Goal: Task Accomplishment & Management: Use online tool/utility

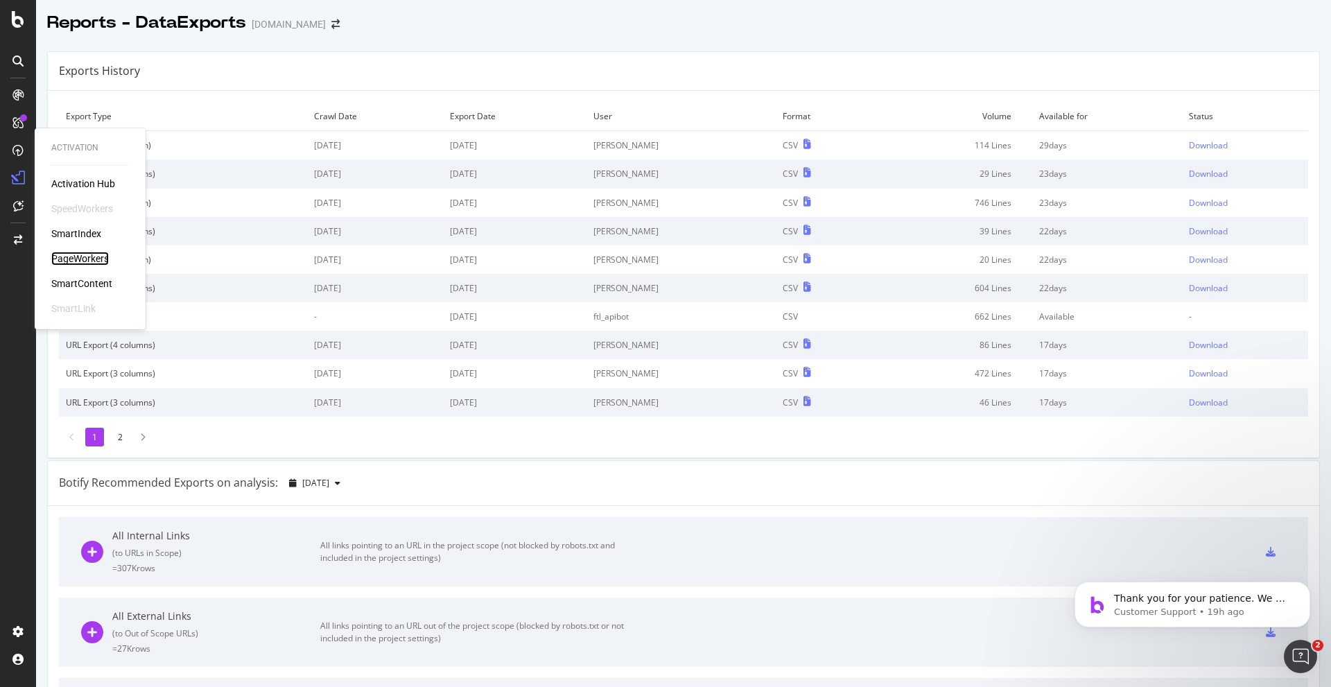
click at [76, 256] on div "PageWorkers" at bounding box center [80, 259] width 58 height 14
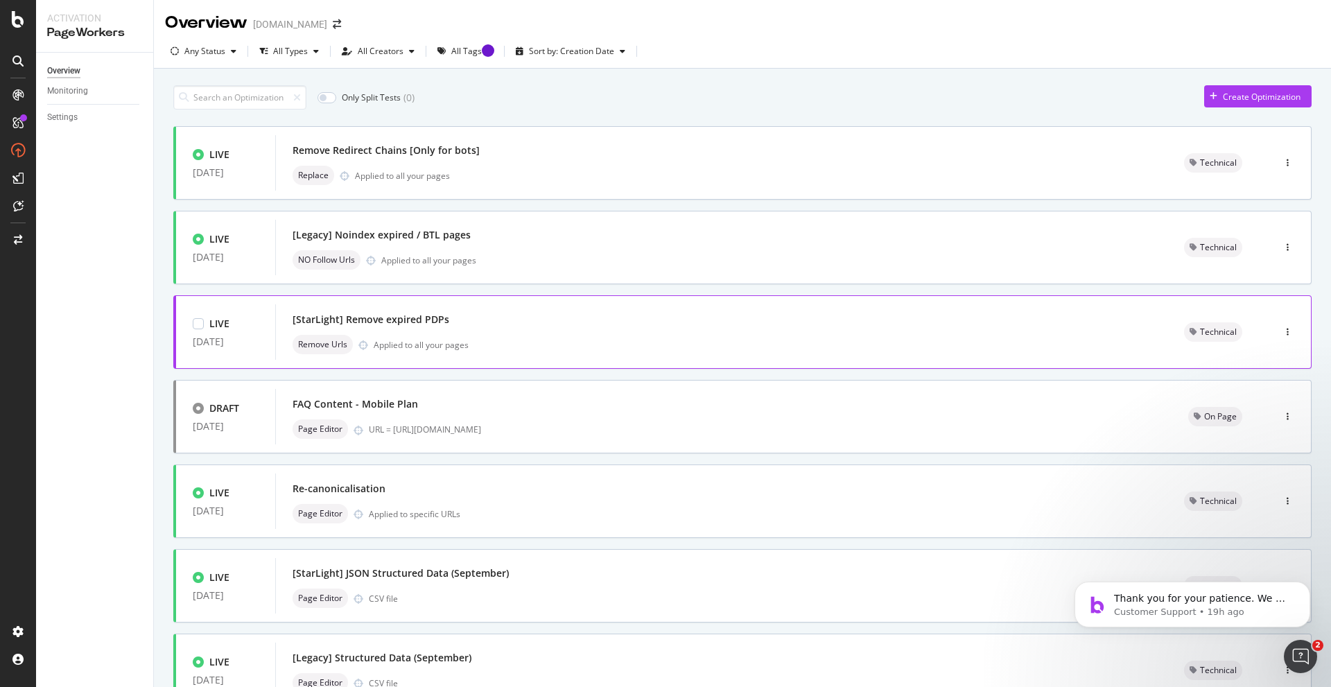
click at [525, 328] on div "[StarLight] Remove expired PDPs" at bounding box center [721, 319] width 858 height 19
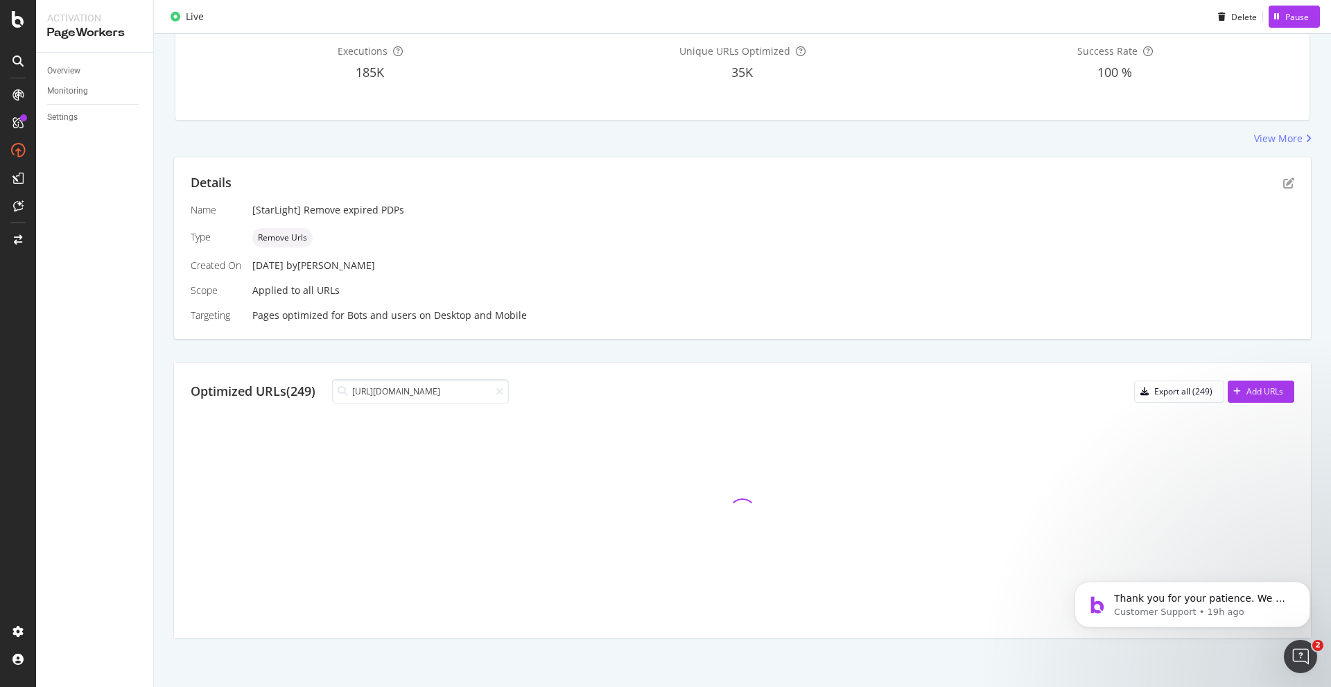
scroll to position [6, 0]
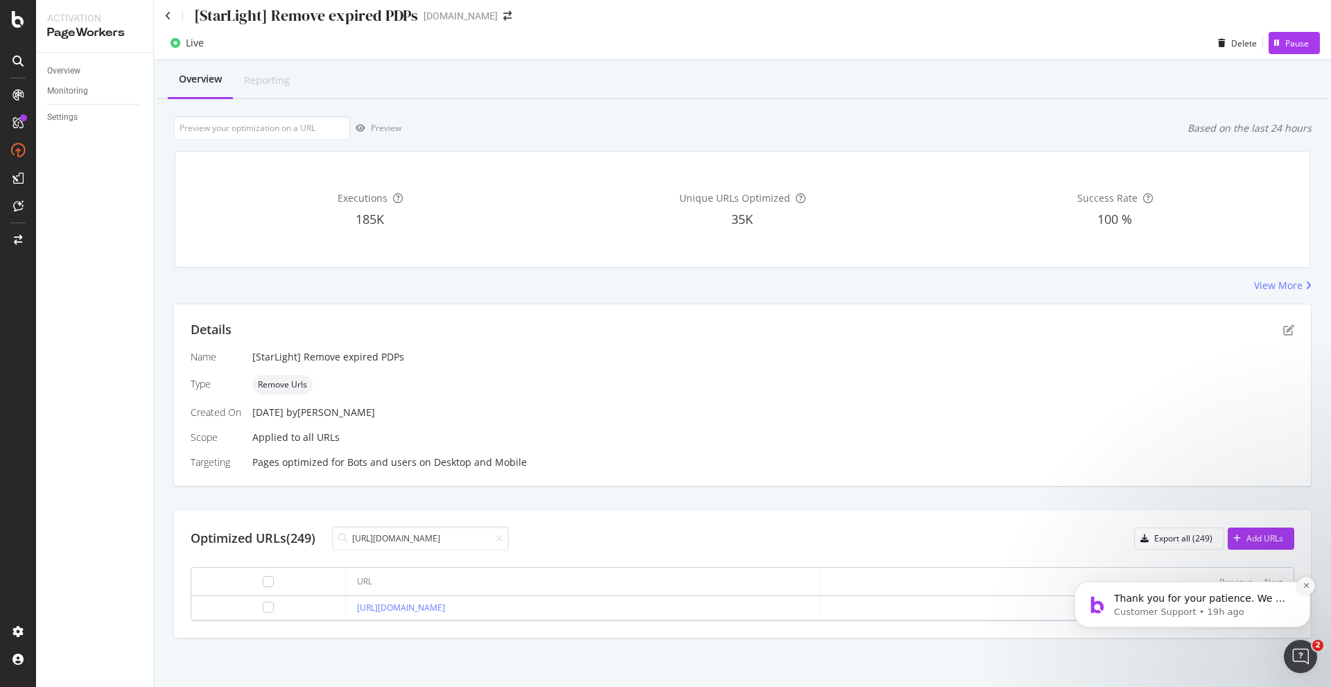
click at [1307, 583] on icon "Dismiss notification" at bounding box center [1306, 585] width 8 height 8
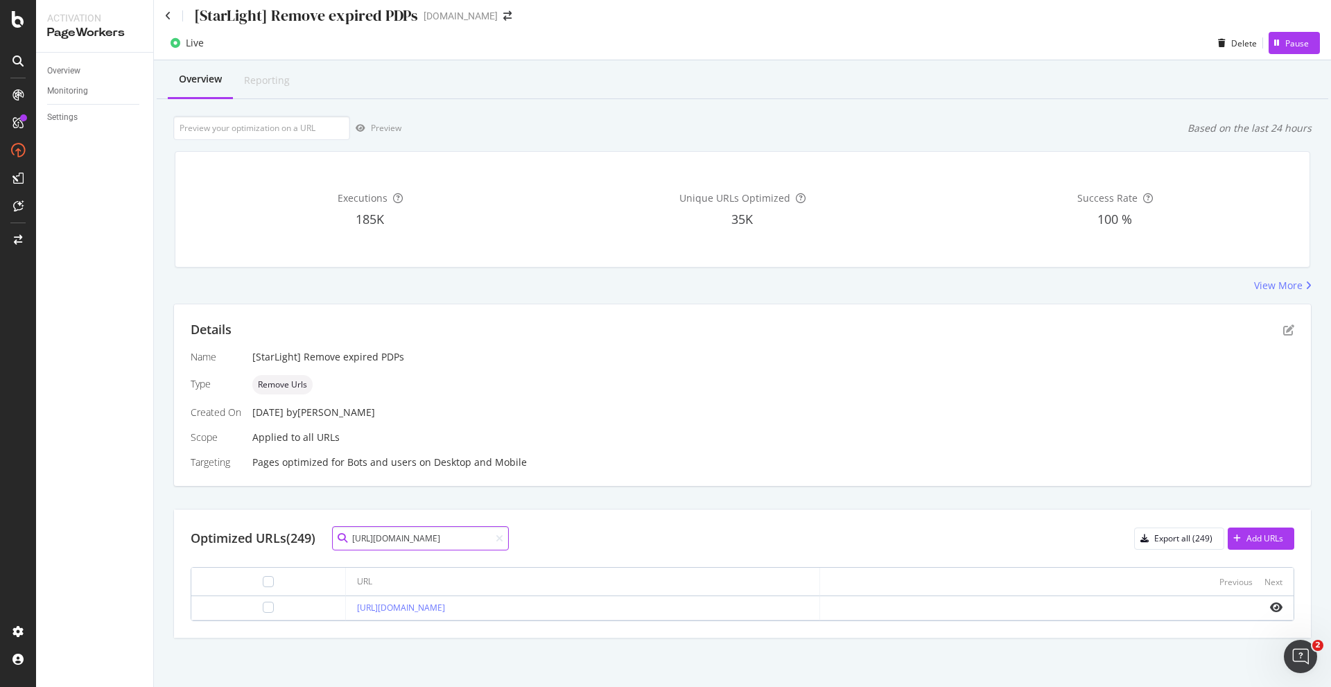
click at [439, 532] on input "[URL][DOMAIN_NAME]" at bounding box center [420, 538] width 177 height 24
paste input "belkin/disney-bundl"
type input "[URL][DOMAIN_NAME]"
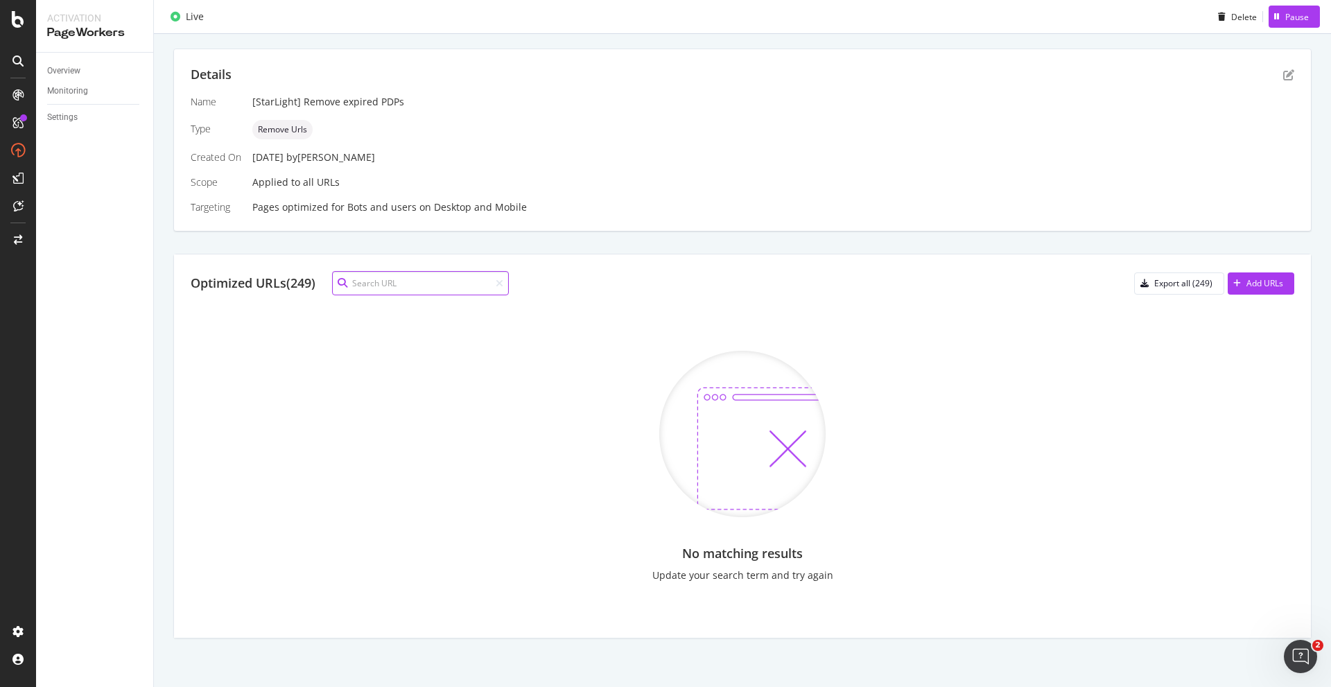
scroll to position [0, 0]
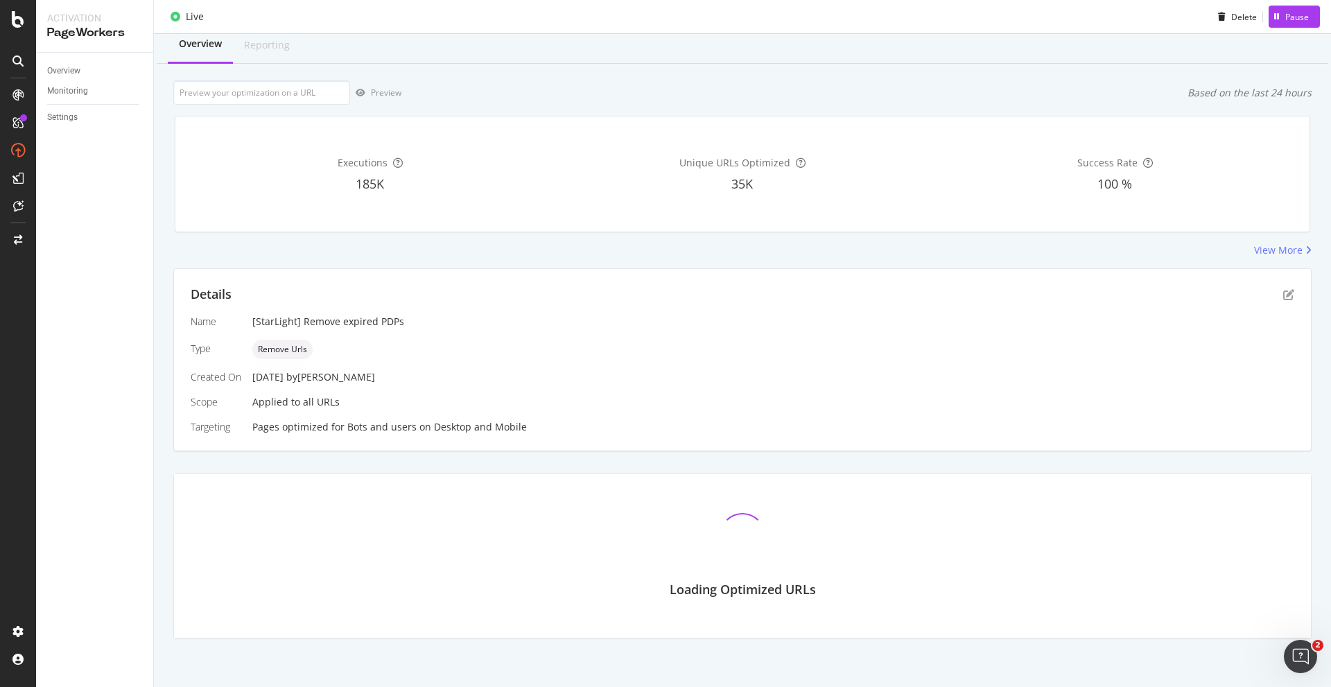
click at [552, 430] on div "Pages optimized for Bots and users on Desktop and Mobile" at bounding box center [773, 427] width 1042 height 14
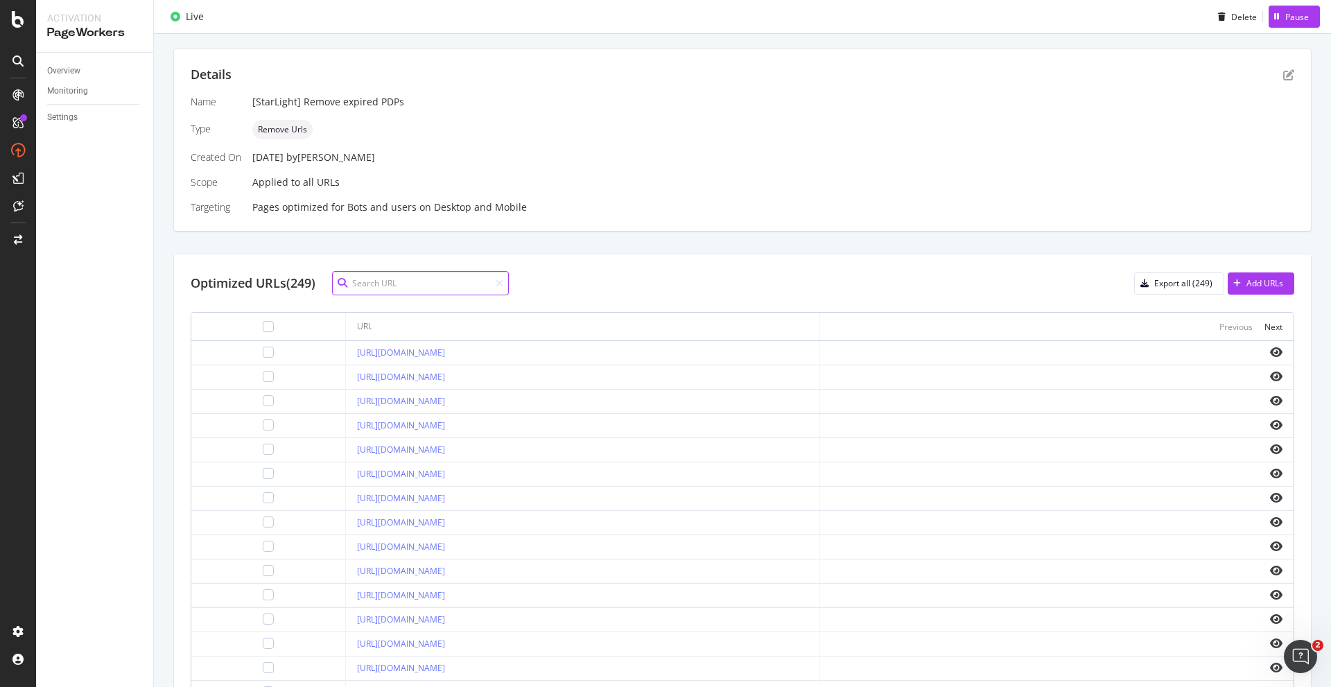
paste input "[URL][DOMAIN_NAME]"
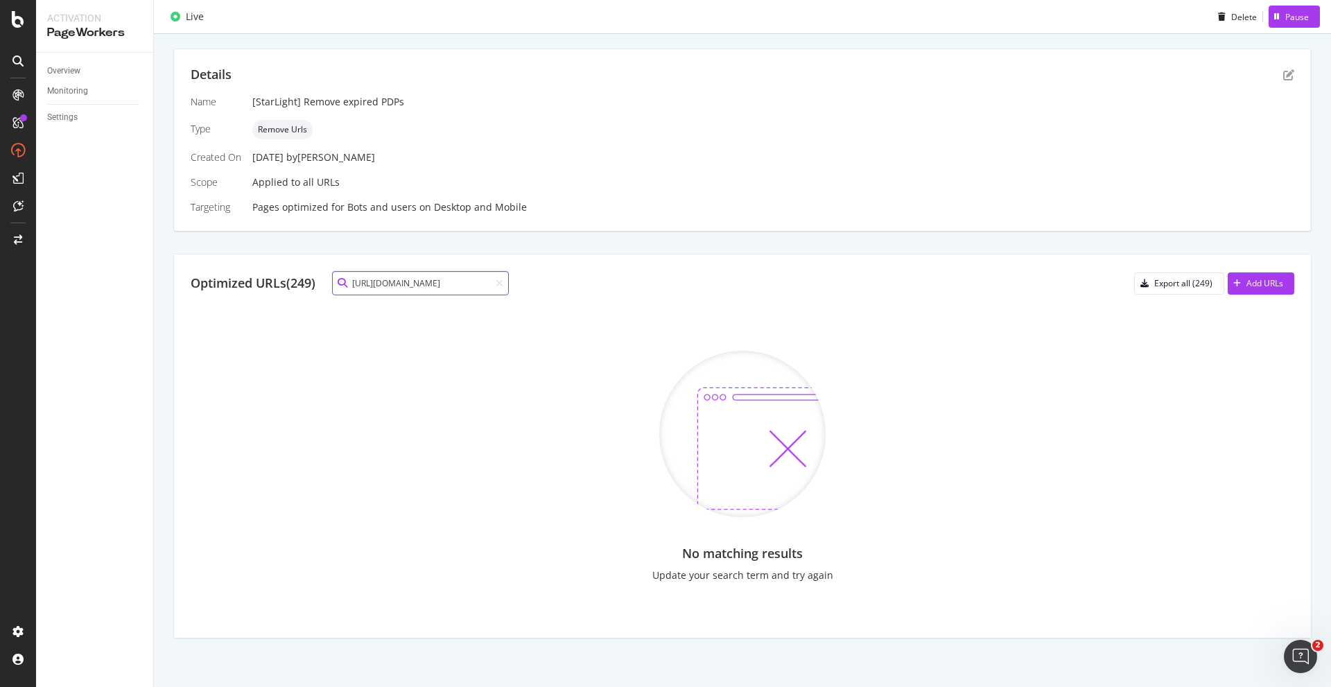
type input "[URL][DOMAIN_NAME]"
click at [502, 281] on icon at bounding box center [499, 284] width 8 height 10
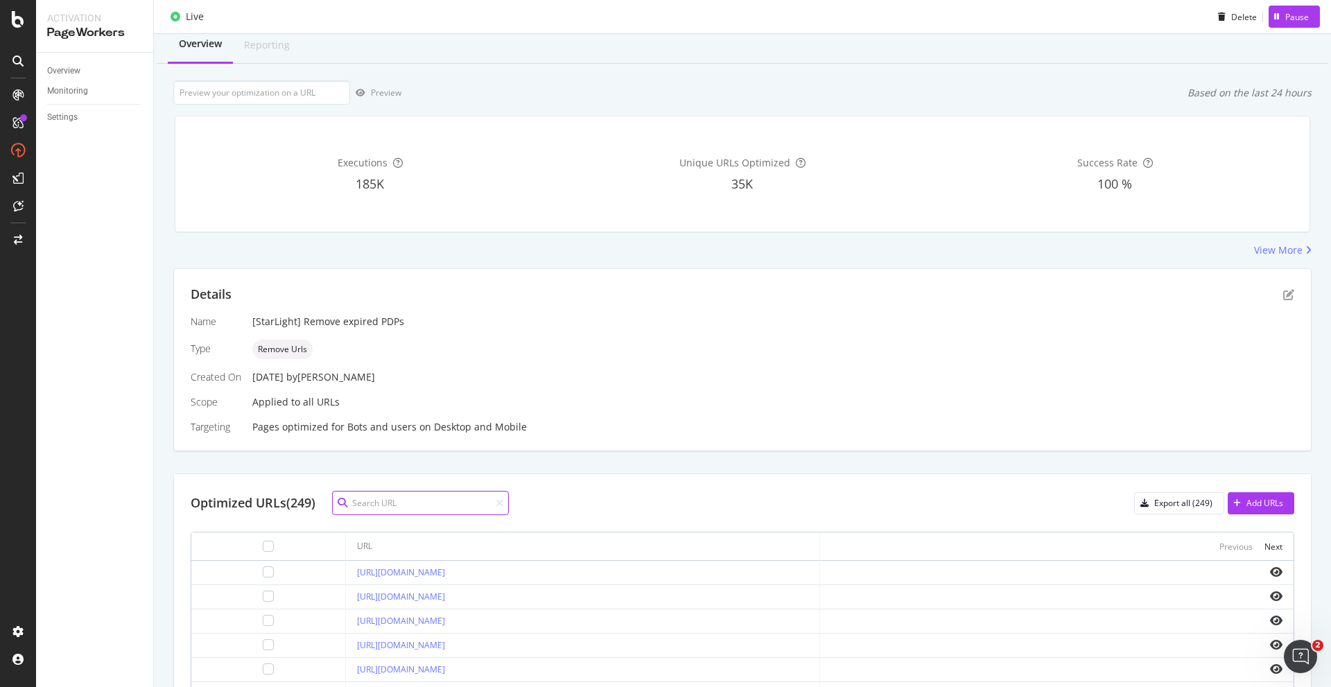
scroll to position [153, 0]
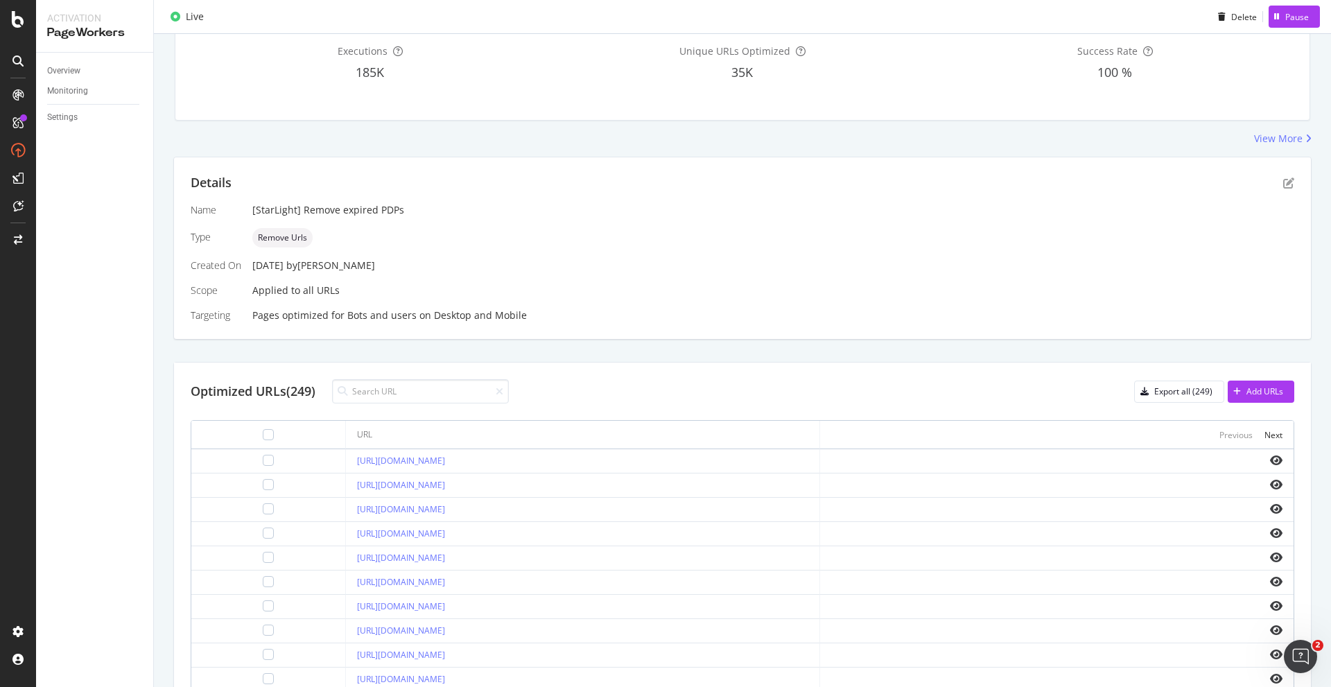
drag, startPoint x: 0, startPoint y: 416, endPoint x: 20, endPoint y: 415, distance: 20.1
click at [1, 416] on div at bounding box center [18, 343] width 36 height 687
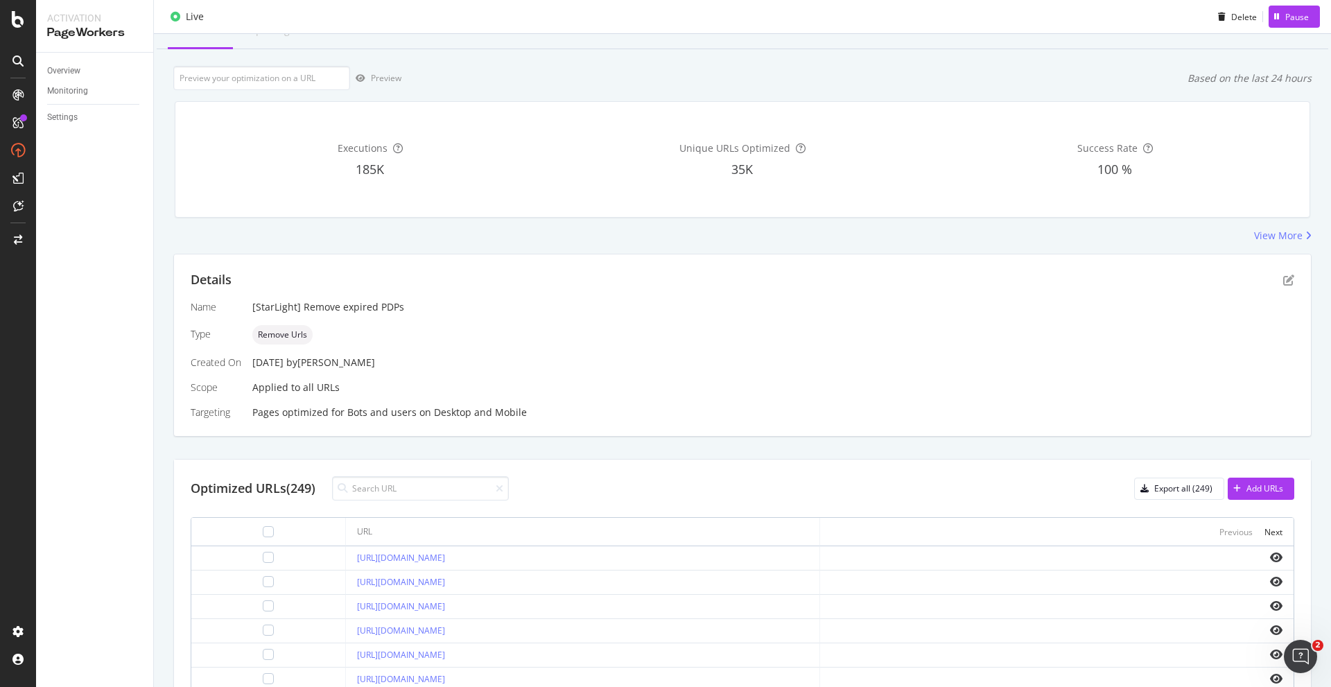
scroll to position [0, 0]
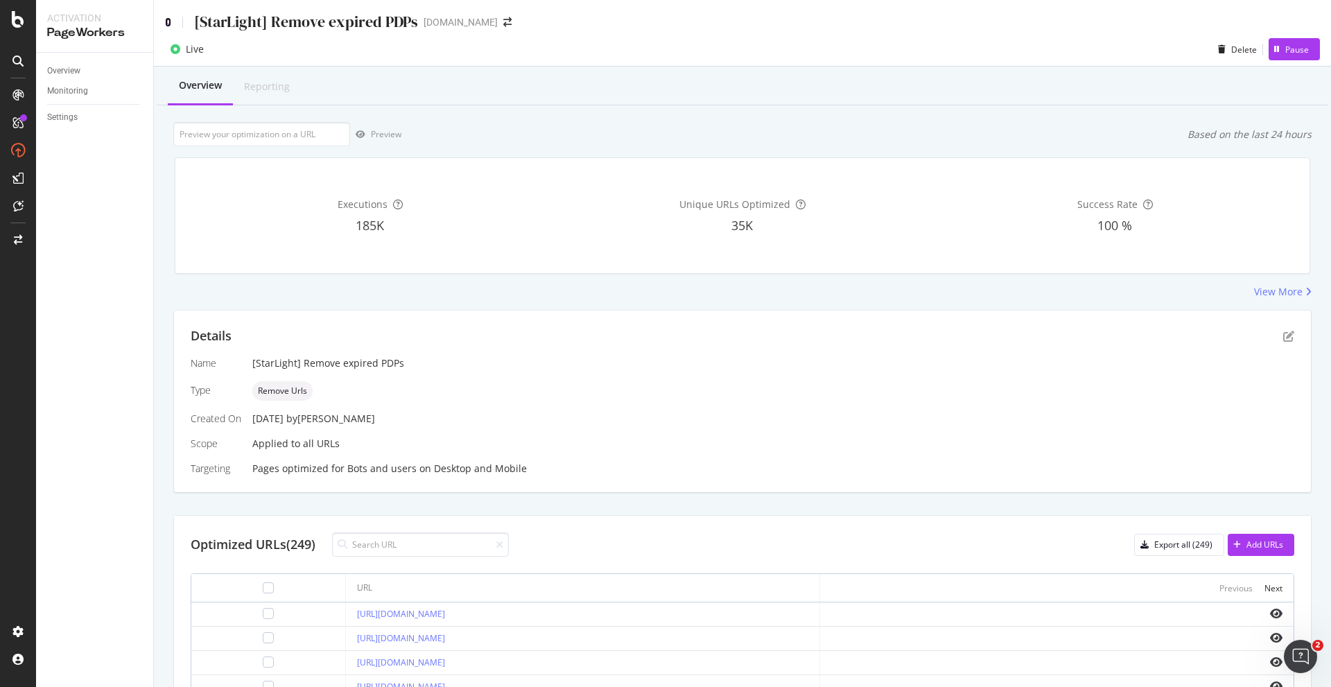
click at [168, 23] on icon at bounding box center [168, 22] width 6 height 10
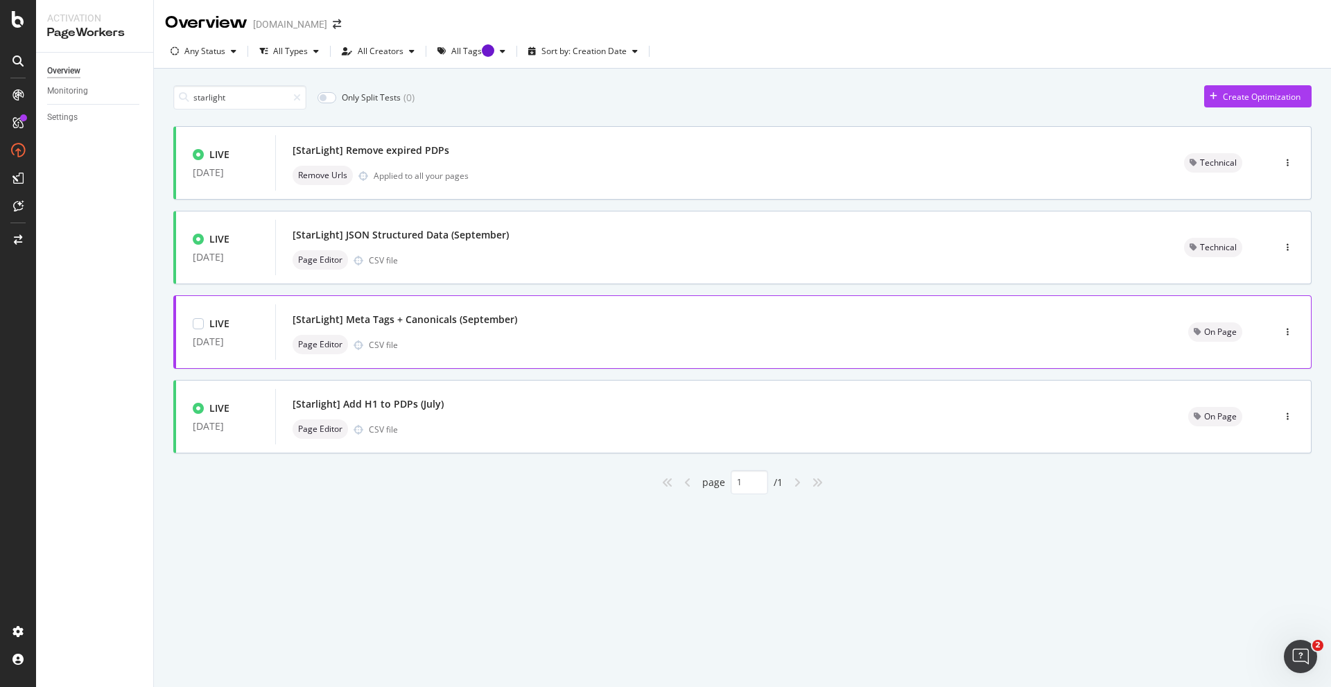
click at [541, 335] on div "Page Editor CSV file" at bounding box center [723, 344] width 862 height 19
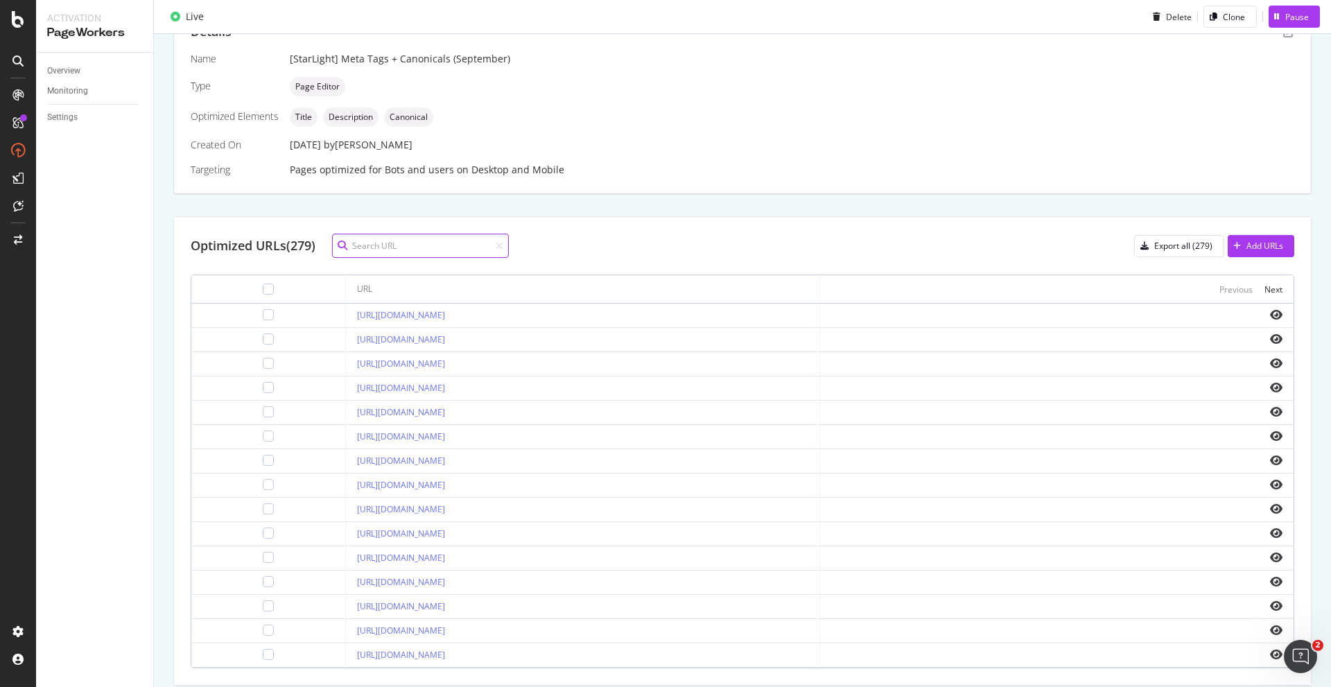
scroll to position [346, 0]
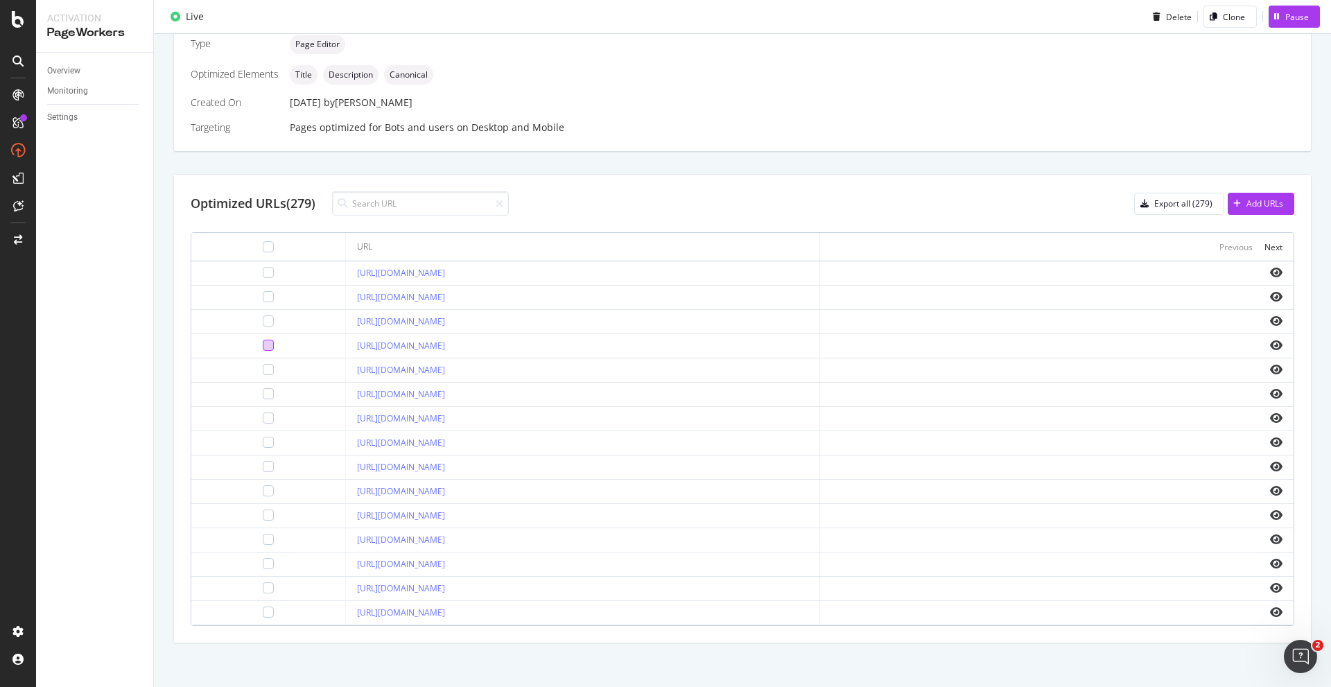
click at [263, 342] on div at bounding box center [268, 345] width 11 height 11
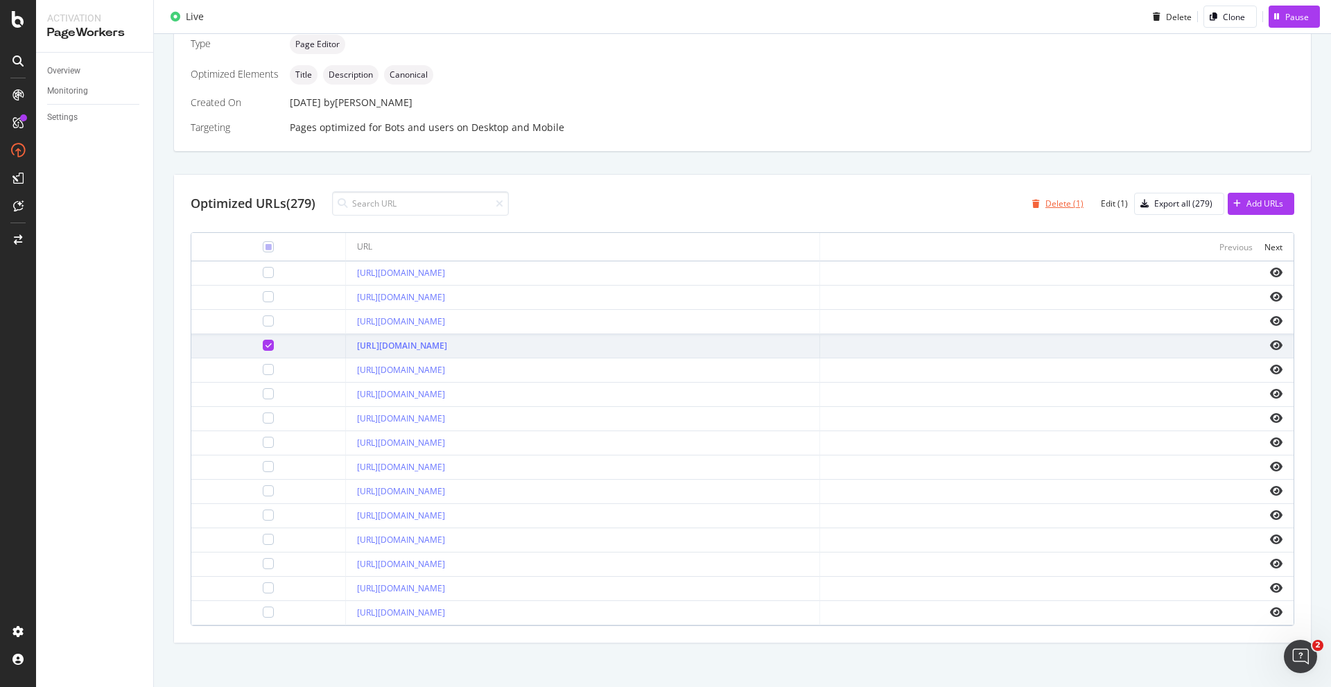
click at [1053, 207] on div "Delete (1)" at bounding box center [1064, 203] width 38 height 12
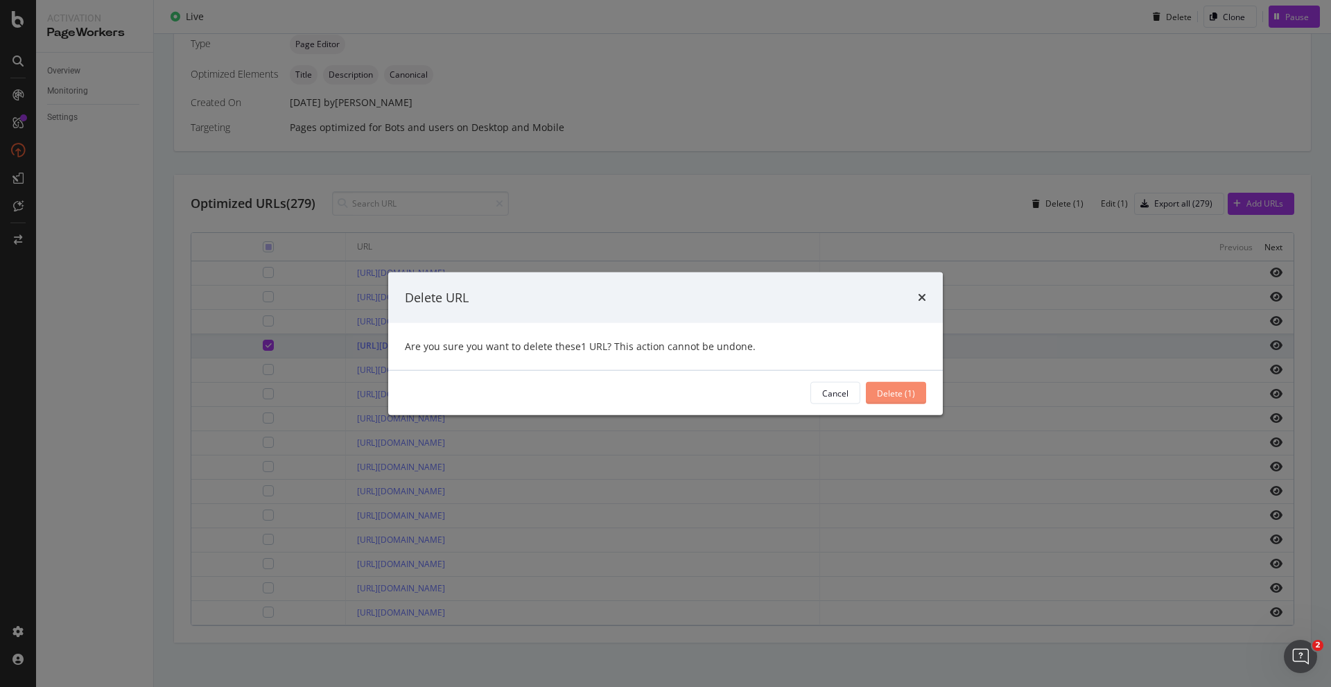
click at [907, 391] on div "Delete (1)" at bounding box center [896, 393] width 38 height 12
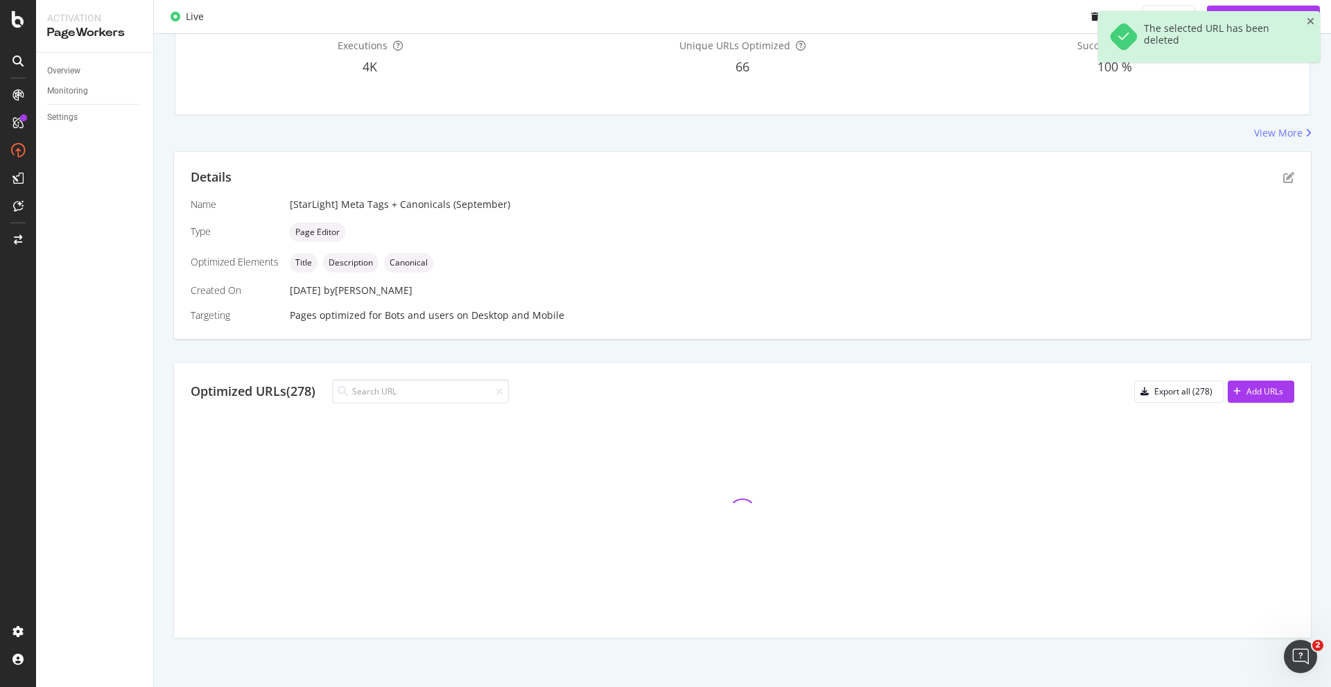
scroll to position [434, 0]
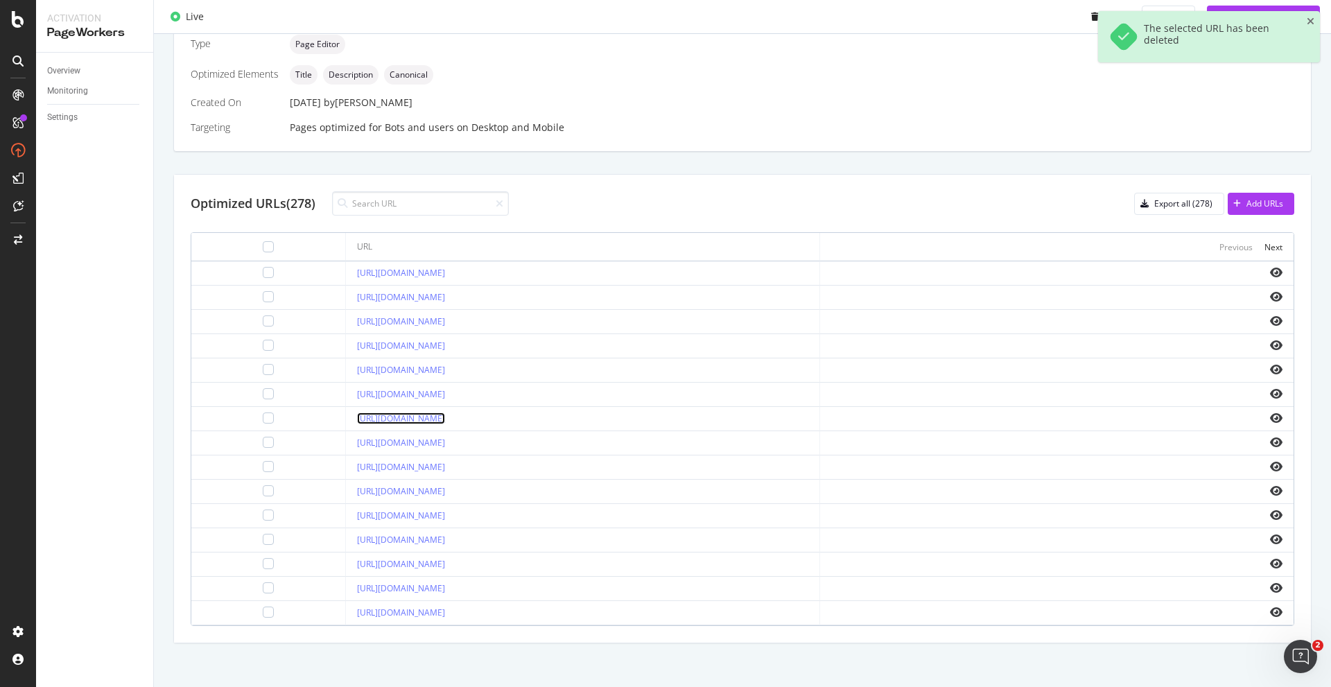
click at [445, 419] on link "[URL][DOMAIN_NAME]" at bounding box center [401, 418] width 88 height 12
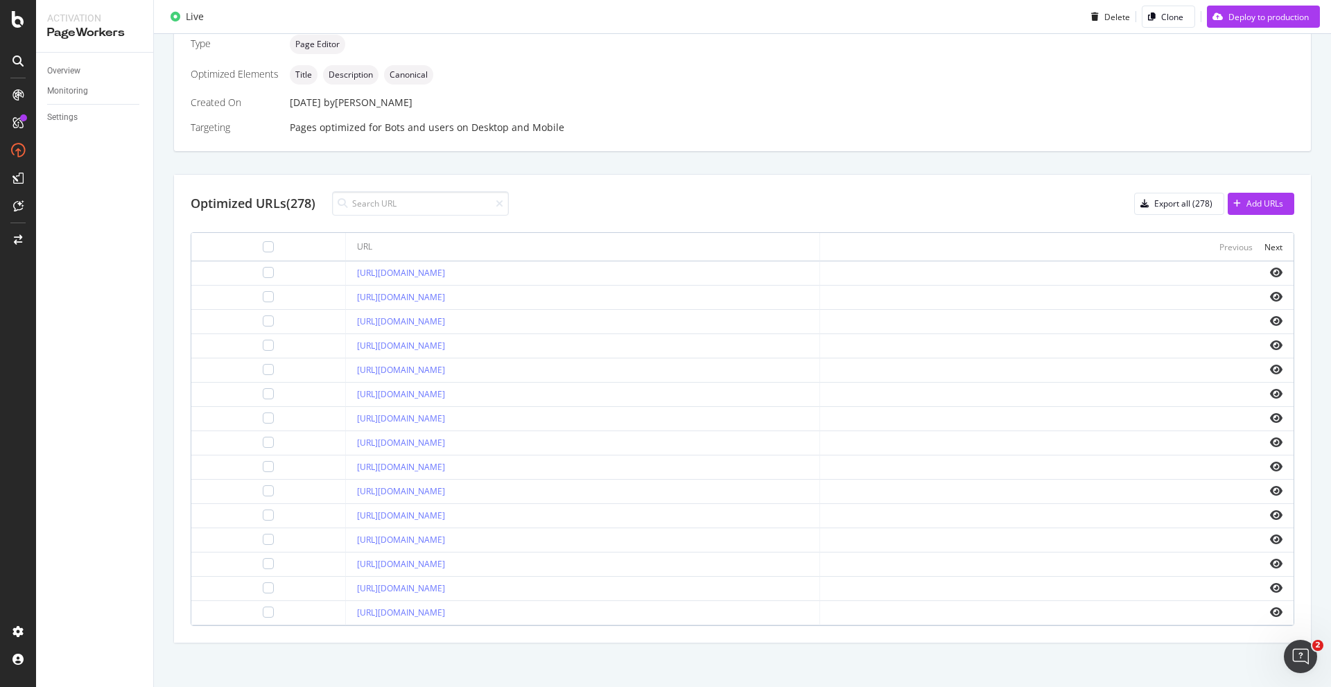
click at [80, 349] on div "Overview Monitoring Settings" at bounding box center [94, 370] width 117 height 634
